Goal: Transaction & Acquisition: Subscribe to service/newsletter

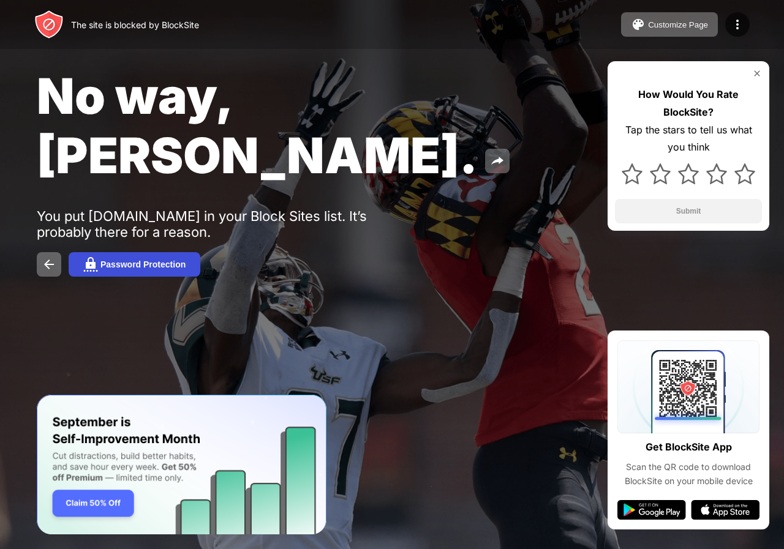
click at [118, 260] on div "Password Protection" at bounding box center [142, 265] width 85 height 10
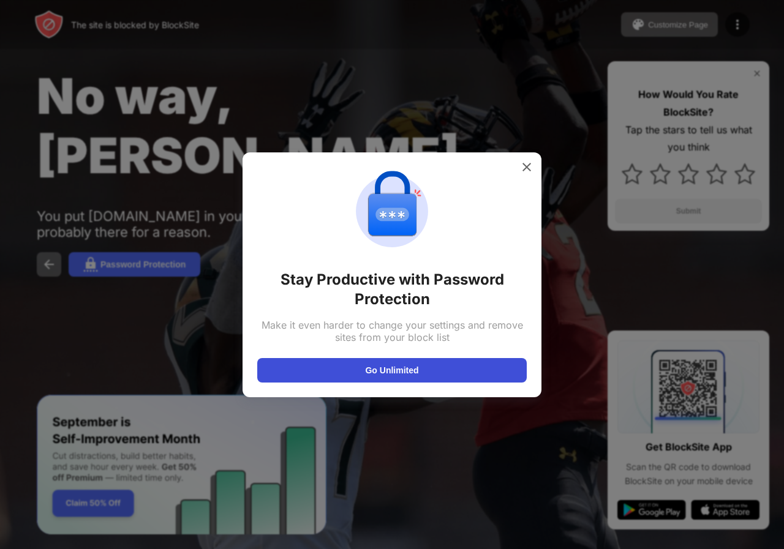
click at [398, 373] on button "Go Unlimited" at bounding box center [391, 370] width 269 height 24
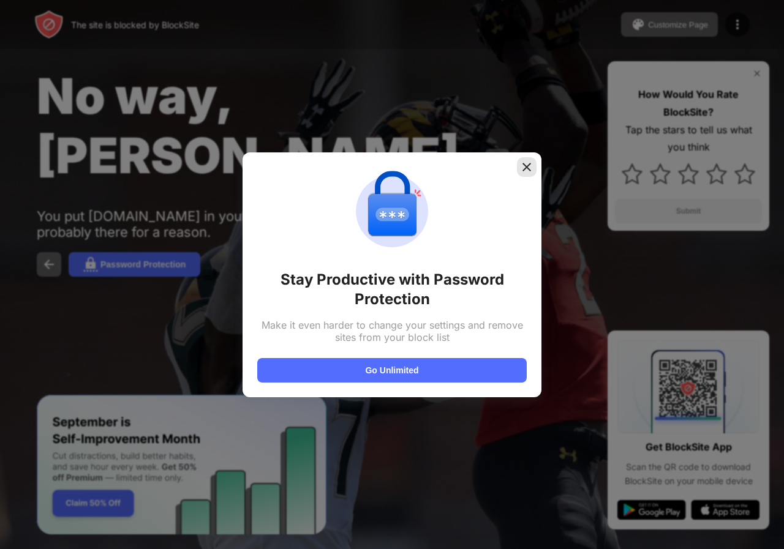
click at [527, 171] on img at bounding box center [526, 167] width 12 height 12
